Goal: Information Seeking & Learning: Find specific fact

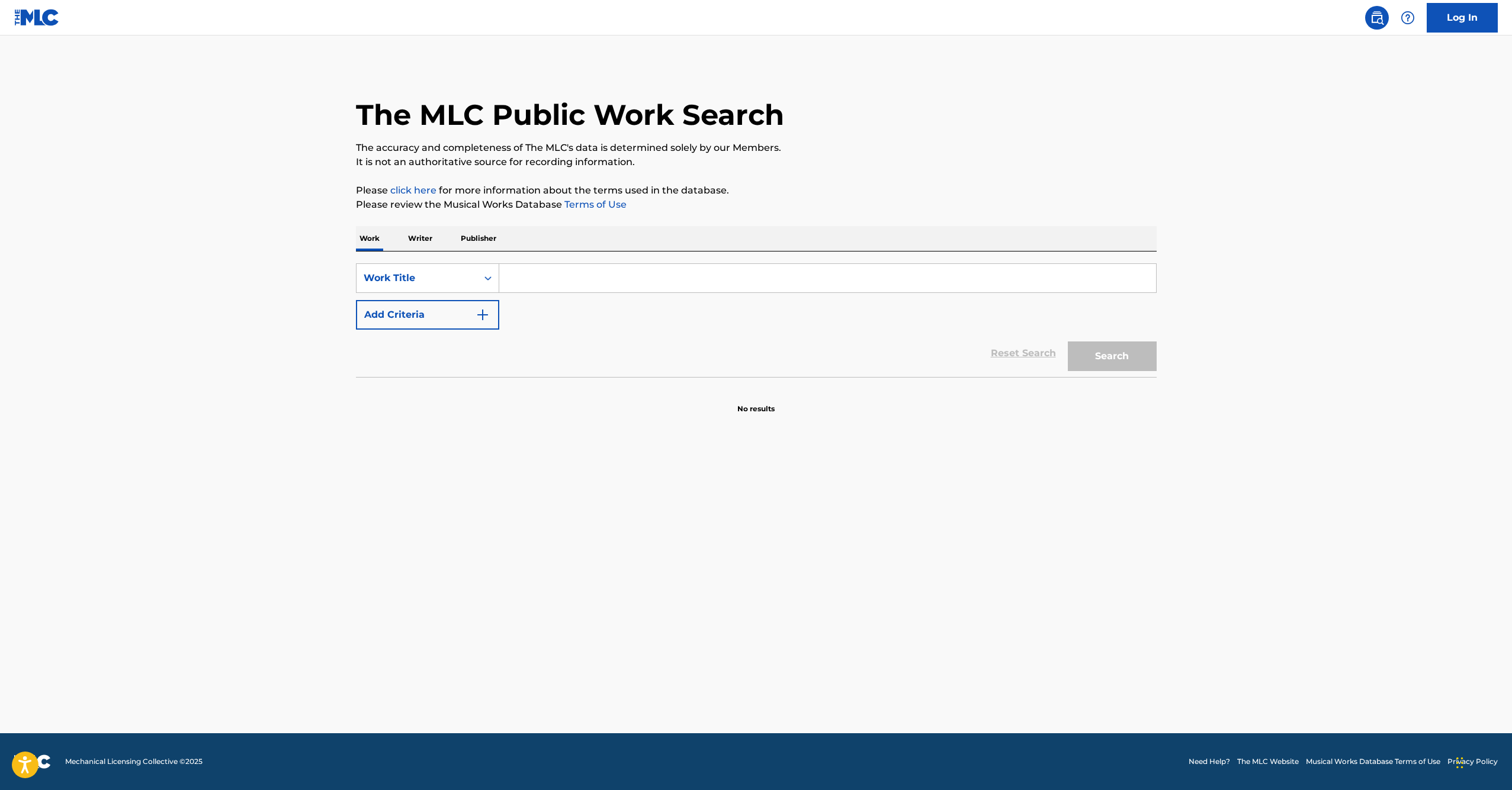
click at [416, 240] on p "Writer" at bounding box center [420, 239] width 31 height 25
click at [578, 284] on input "Search Form" at bounding box center [828, 278] width 657 height 28
type input "a"
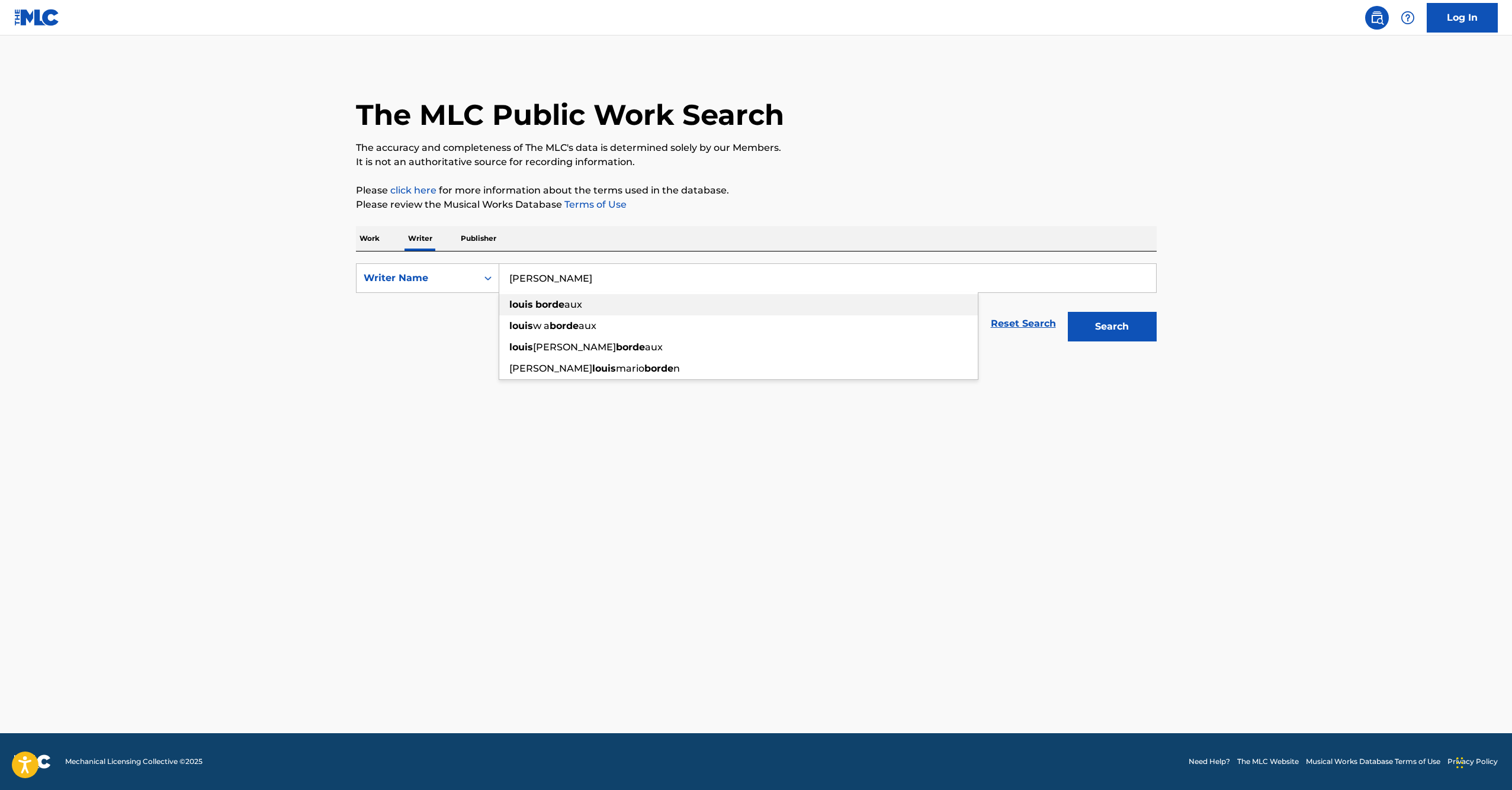
click at [616, 309] on div "[PERSON_NAME] aux" at bounding box center [738, 305] width 478 height 22
type input "[PERSON_NAME]"
click at [1085, 322] on button "Search" at bounding box center [1112, 326] width 89 height 29
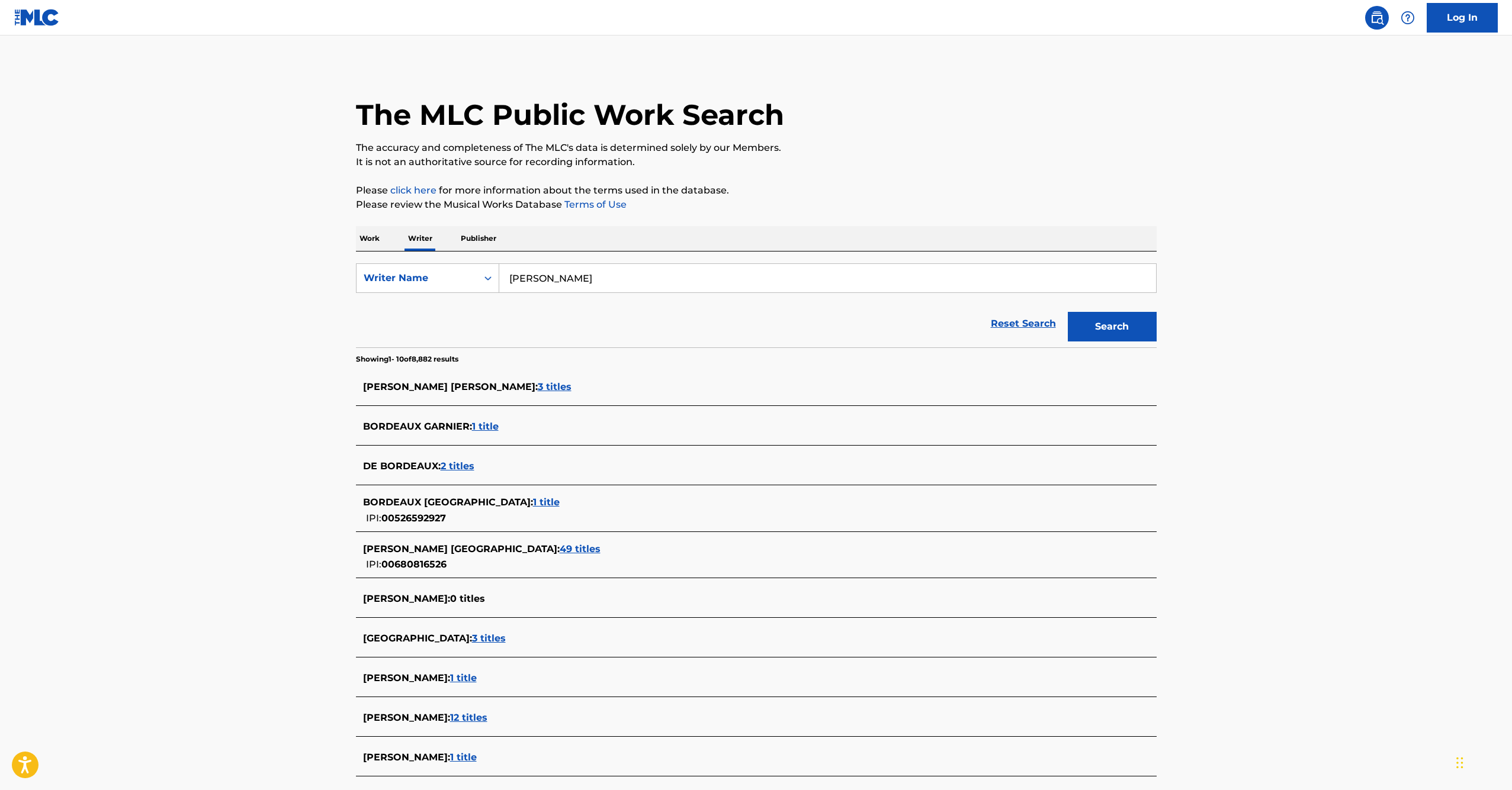
click at [489, 711] on div "[PERSON_NAME] : 12 titles" at bounding box center [741, 718] width 756 height 14
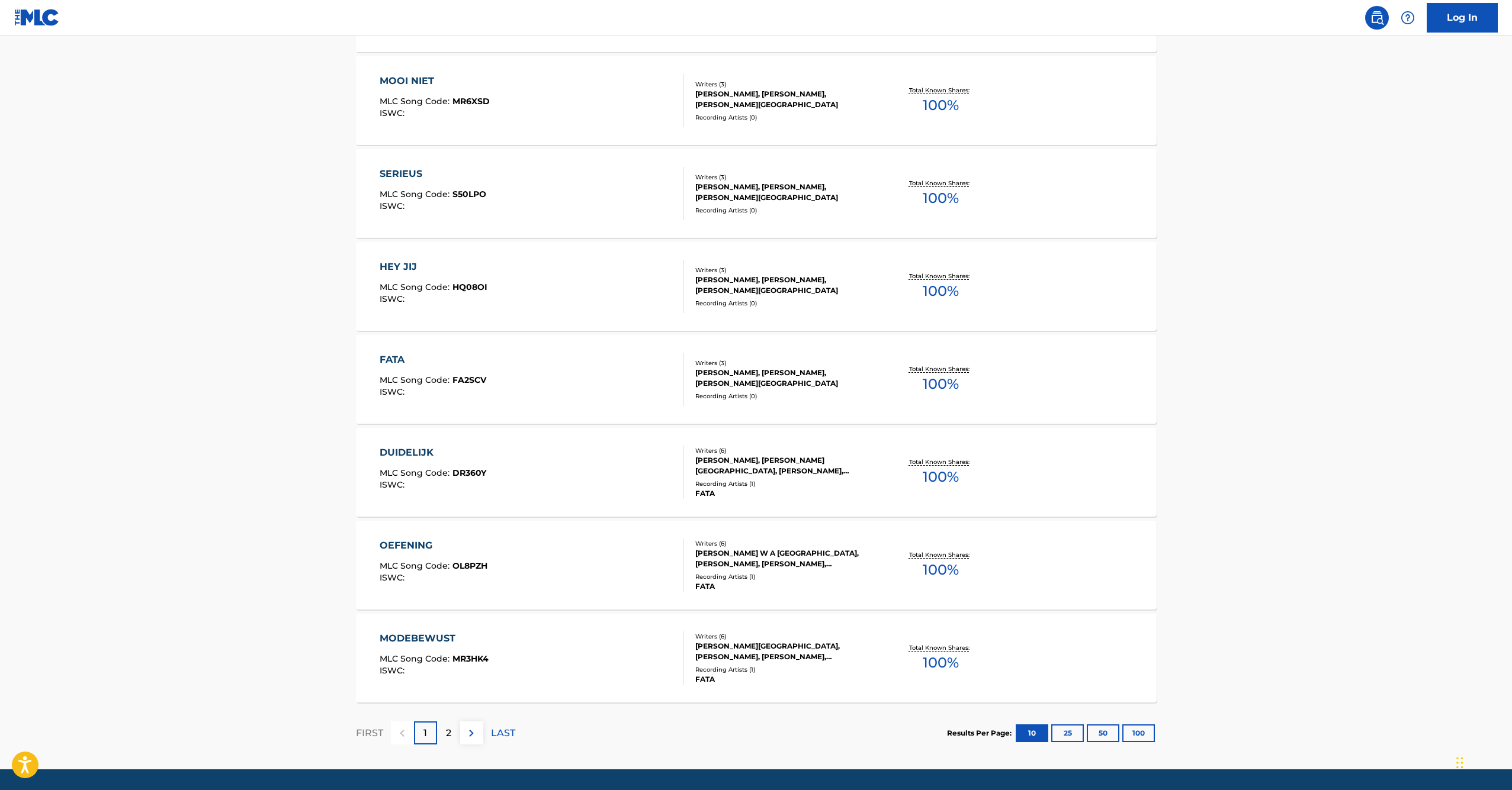
scroll to position [659, 0]
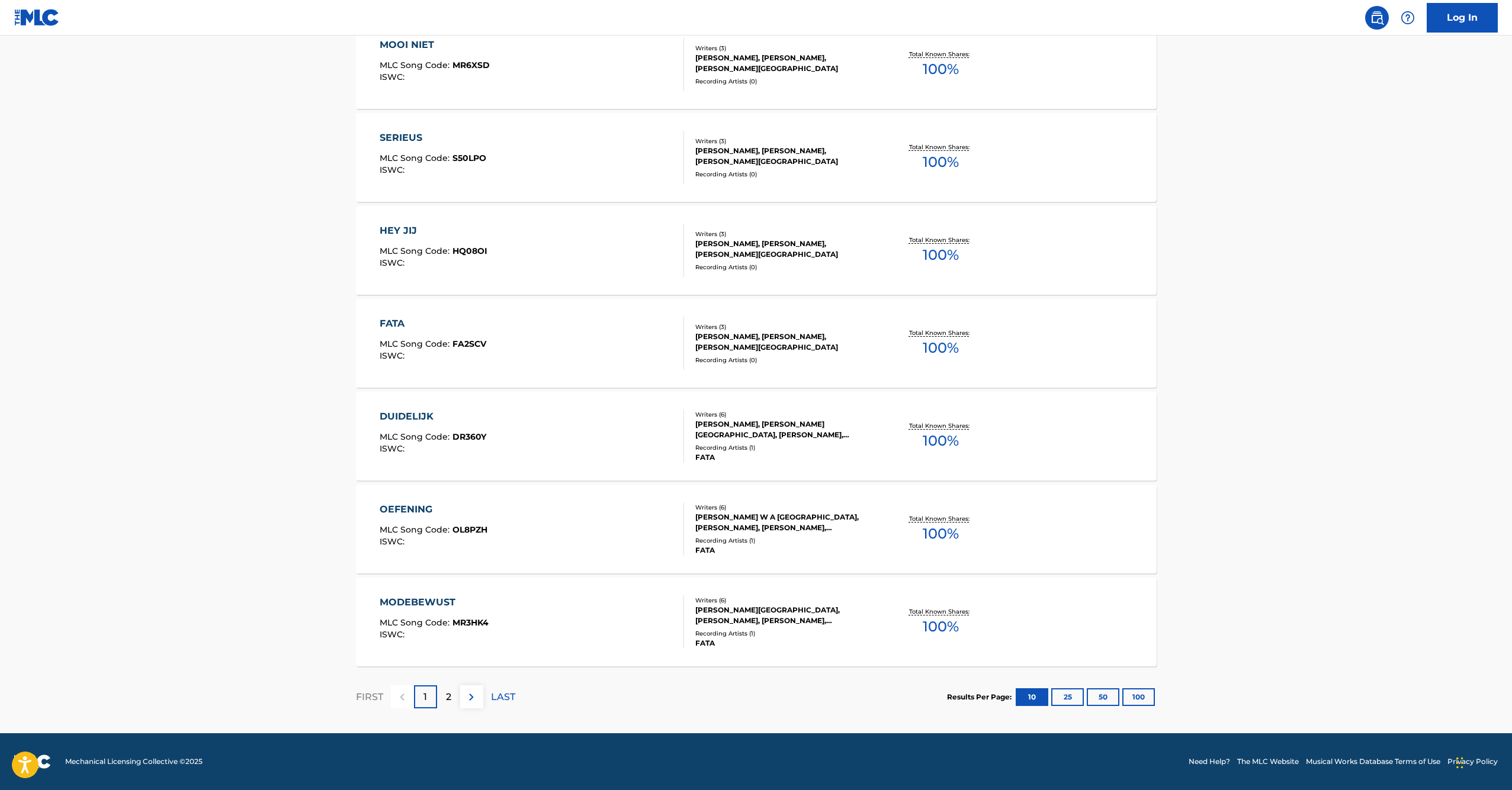
click at [417, 414] on div "DUIDELIJK" at bounding box center [432, 417] width 107 height 14
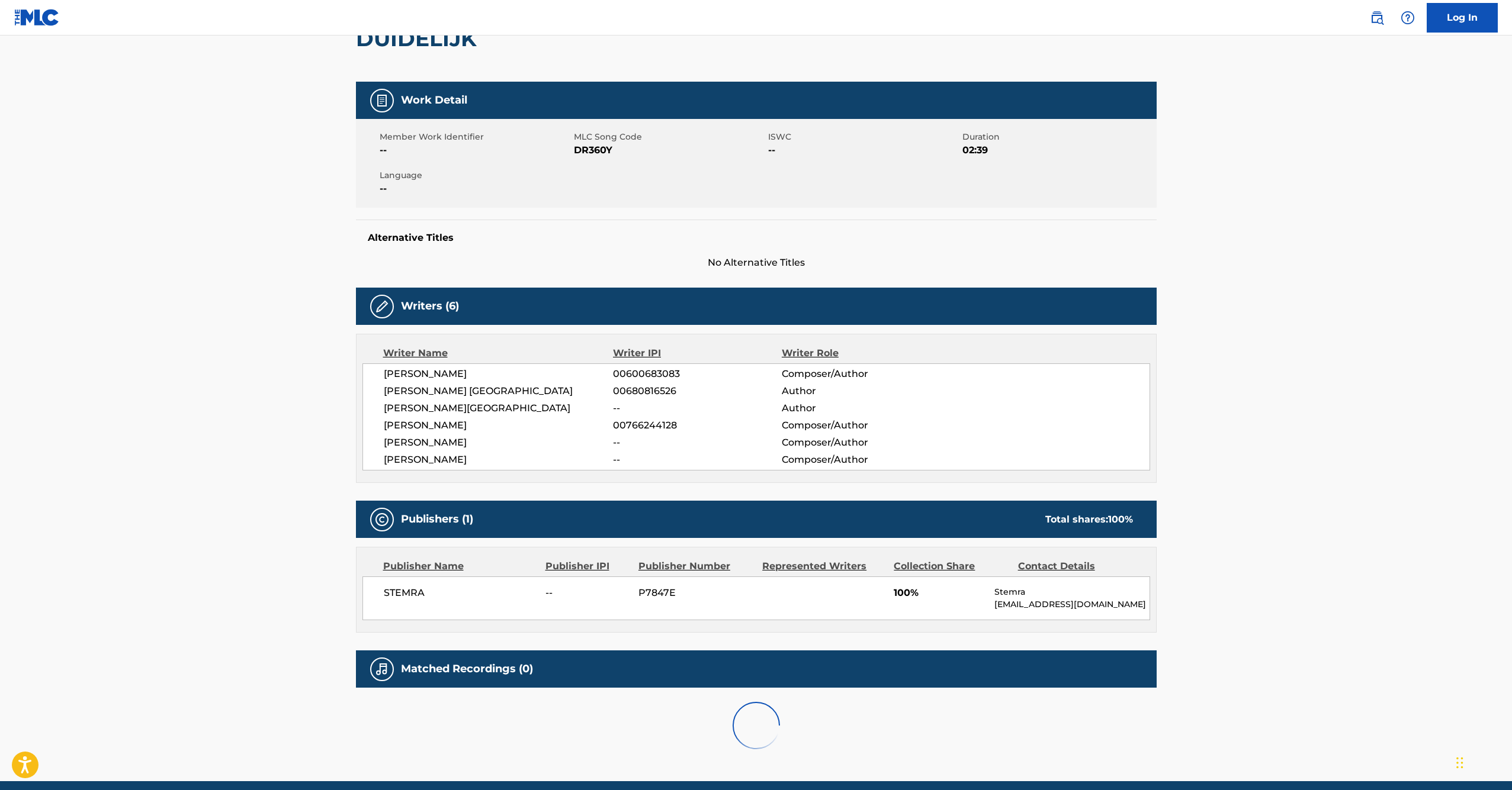
scroll to position [178, 0]
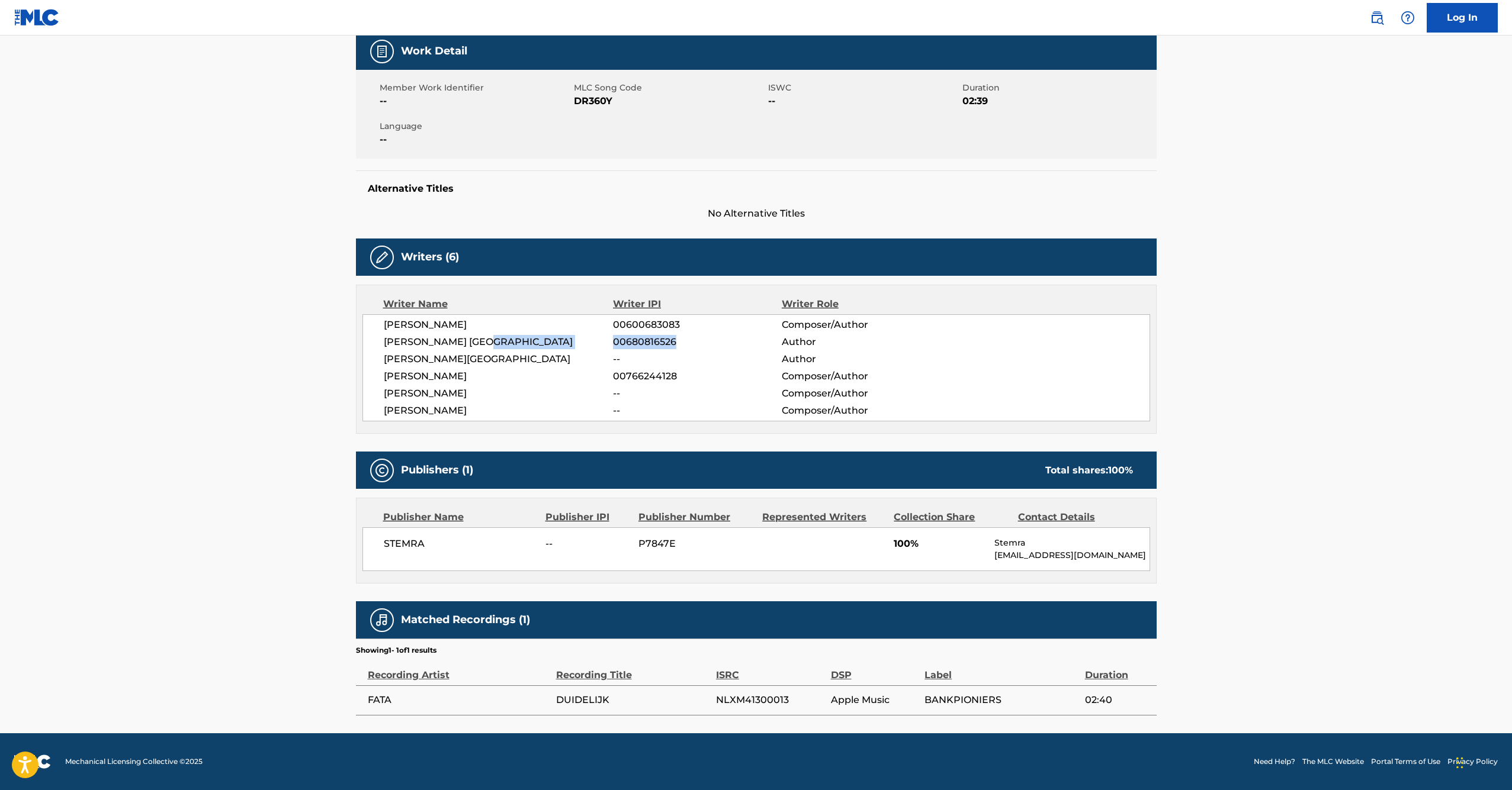
drag, startPoint x: 583, startPoint y: 344, endPoint x: 744, endPoint y: 345, distance: 161.0
click at [744, 345] on div "[PERSON_NAME] BORDEAUX 00680816526 Author" at bounding box center [766, 342] width 765 height 14
click at [744, 345] on span "00680816526" at bounding box center [697, 342] width 168 height 14
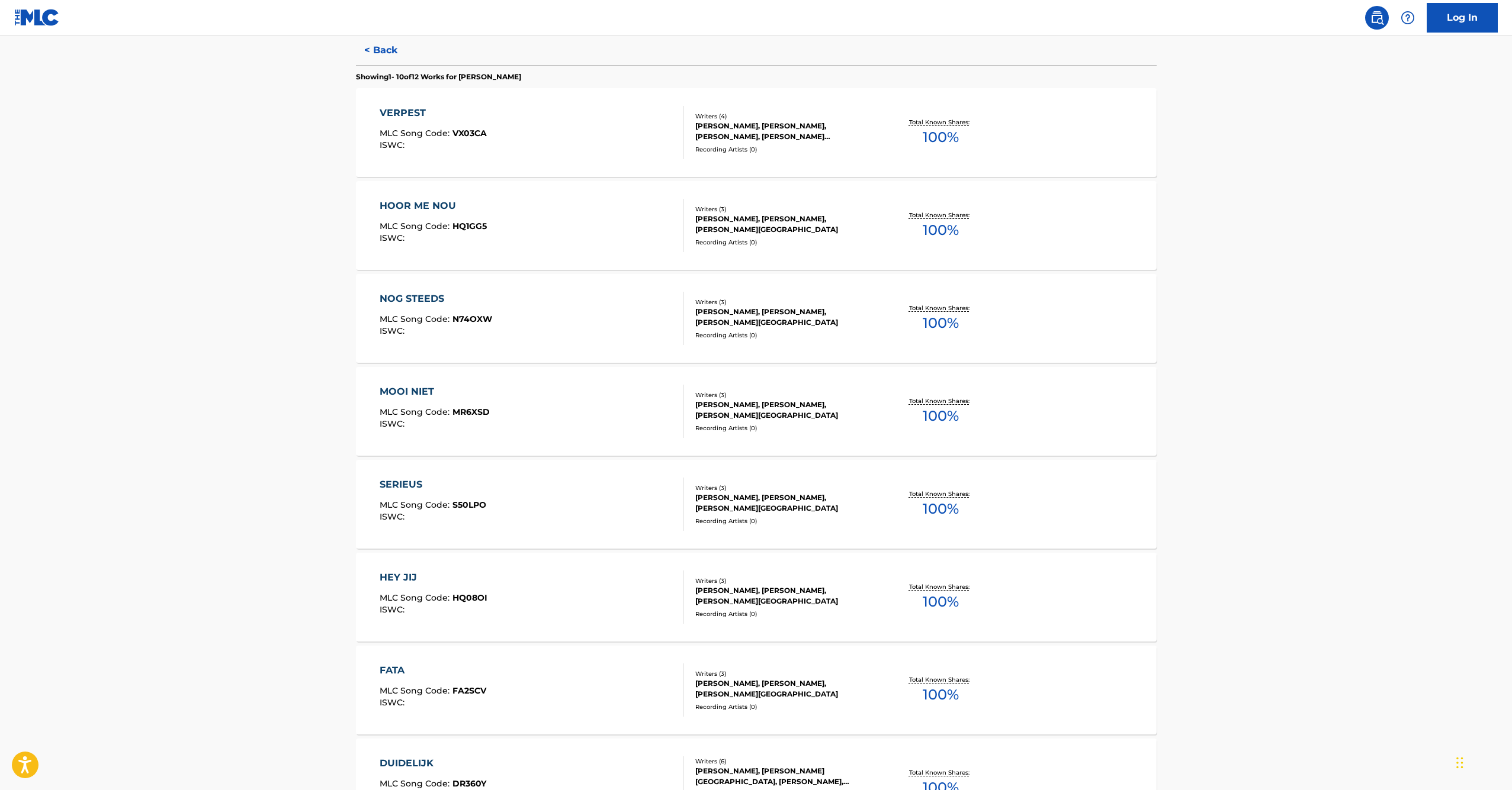
scroll to position [305, 0]
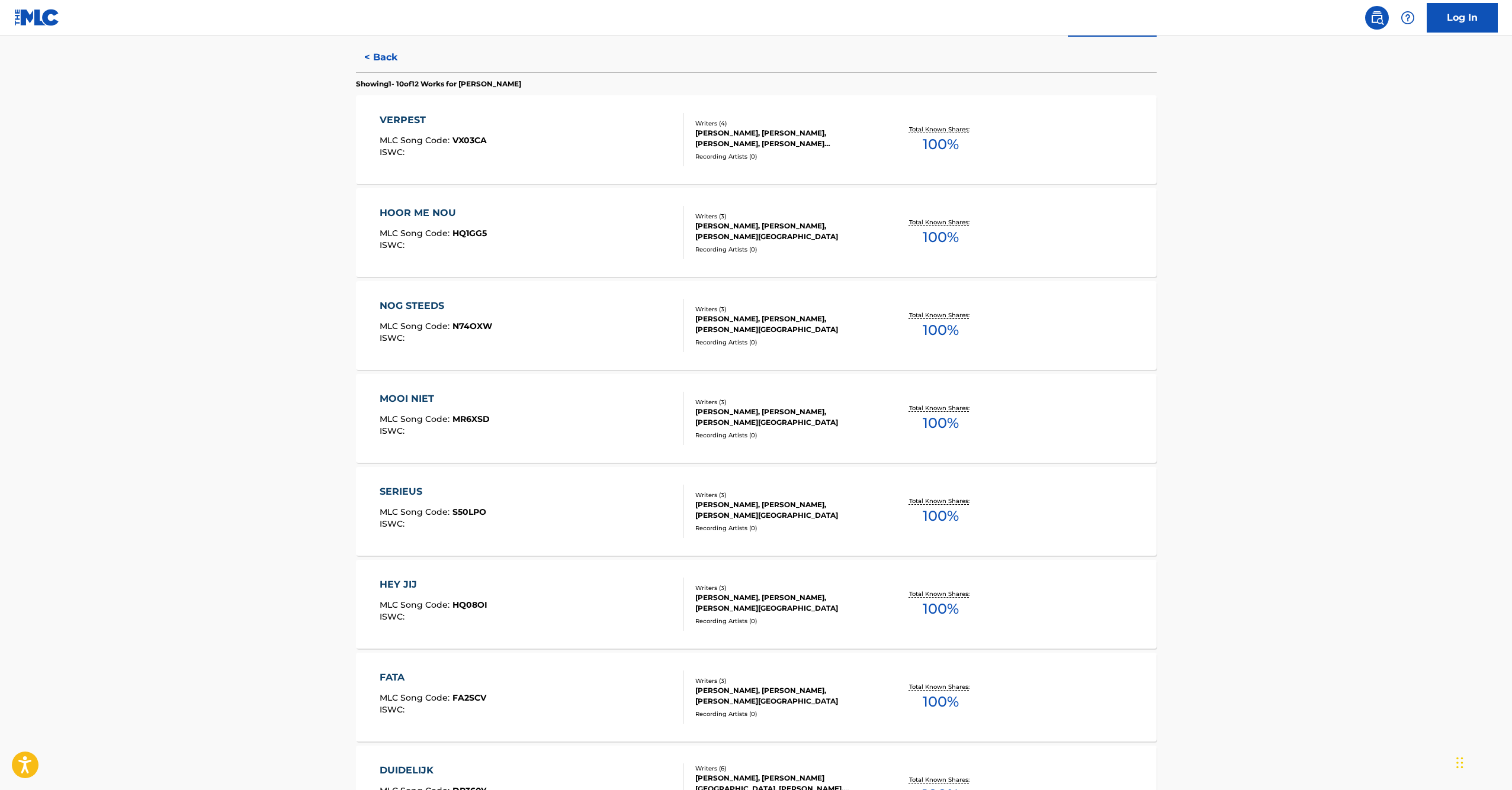
click at [395, 396] on div "MOOI NIET" at bounding box center [434, 399] width 110 height 14
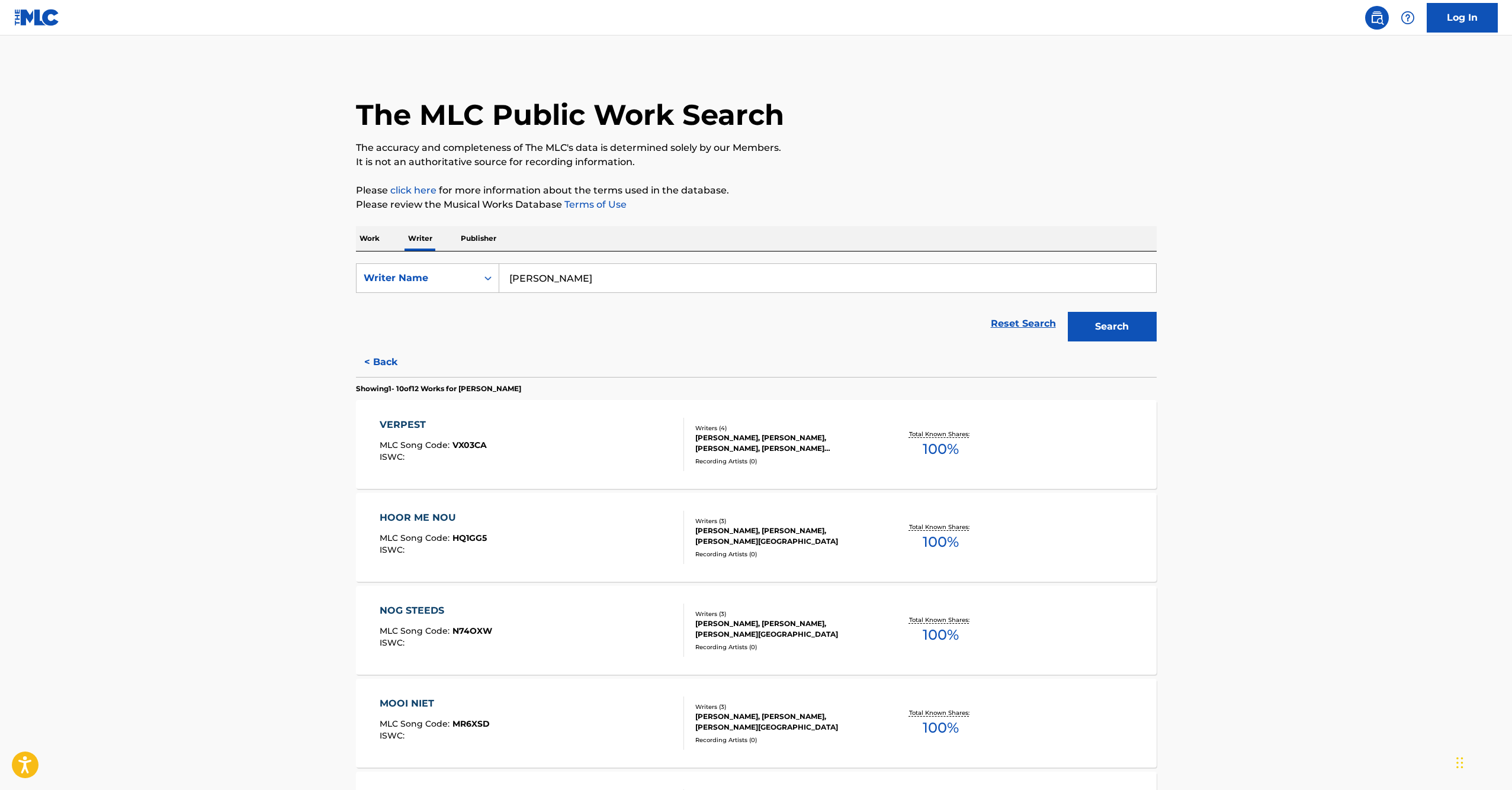
click at [421, 425] on div "VERPEST" at bounding box center [433, 425] width 107 height 14
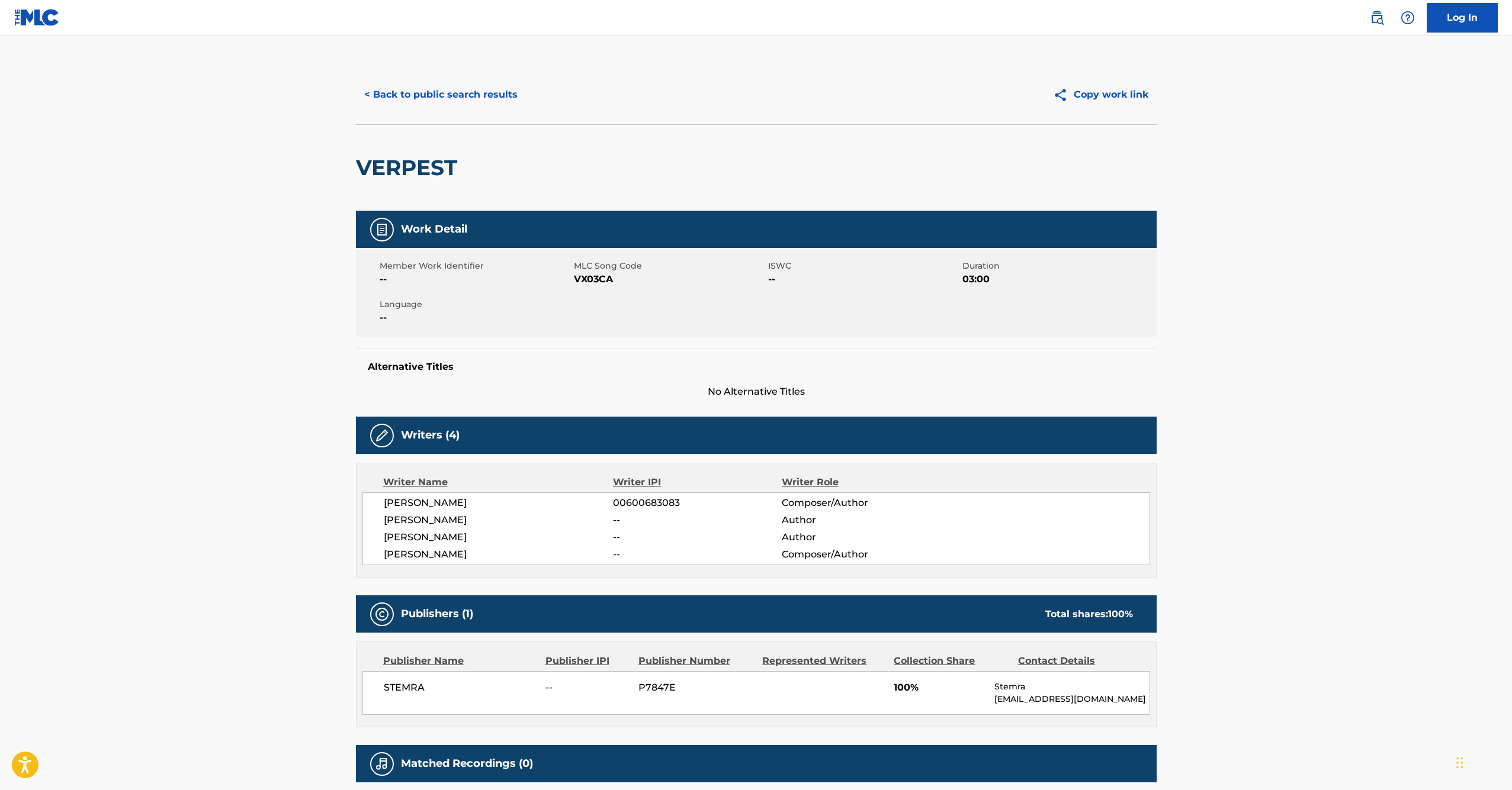
click at [1118, 7] on nav "Log In" at bounding box center [756, 18] width 1512 height 35
click at [1116, 0] on nav "Log In" at bounding box center [756, 18] width 1512 height 35
